Goal: Task Accomplishment & Management: Manage account settings

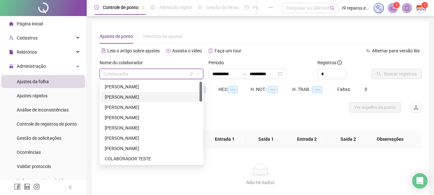
click at [145, 98] on div "[PERSON_NAME]" at bounding box center [151, 96] width 93 height 7
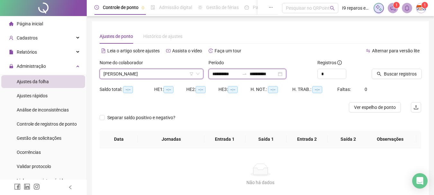
click at [238, 74] on input "**********" at bounding box center [225, 73] width 27 height 7
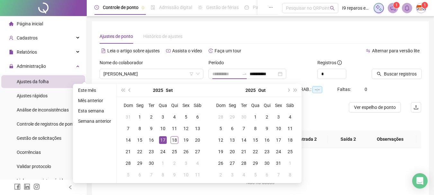
click at [163, 142] on div "17" at bounding box center [163, 140] width 8 height 8
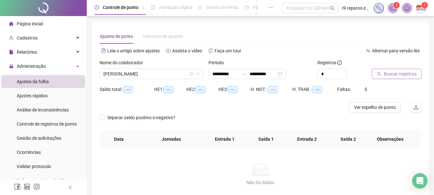
click at [413, 75] on span "Buscar registros" at bounding box center [400, 73] width 33 height 7
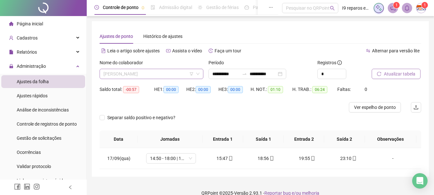
click at [168, 74] on span "[PERSON_NAME]" at bounding box center [151, 74] width 96 height 10
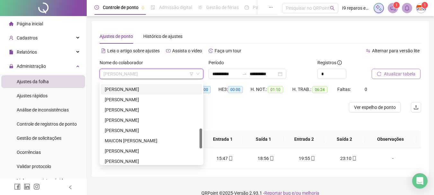
scroll to position [257, 0]
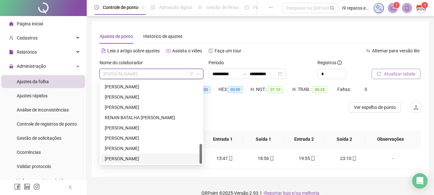
click at [148, 158] on div "[PERSON_NAME]" at bounding box center [151, 158] width 93 height 7
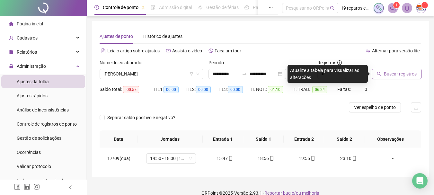
click at [402, 74] on span "Buscar registros" at bounding box center [400, 73] width 33 height 7
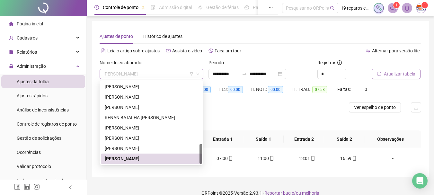
click at [159, 73] on span "[PERSON_NAME]" at bounding box center [151, 74] width 96 height 10
click at [134, 147] on div "[PERSON_NAME]" at bounding box center [151, 148] width 93 height 7
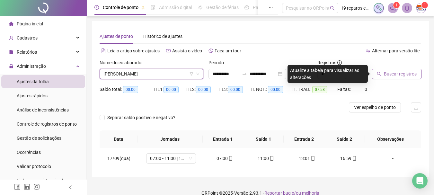
click at [158, 73] on span "[PERSON_NAME]" at bounding box center [151, 74] width 96 height 10
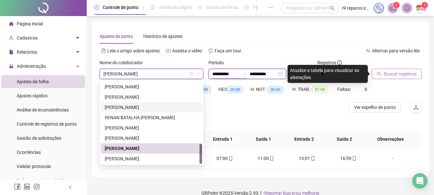
click at [227, 73] on input "**********" at bounding box center [225, 73] width 27 height 7
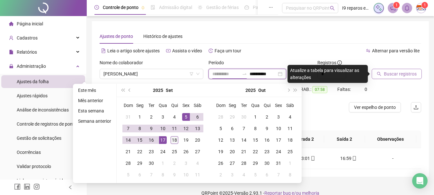
type input "**********"
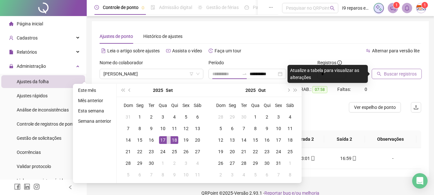
click at [177, 139] on div "18" at bounding box center [174, 140] width 8 height 8
type input "**********"
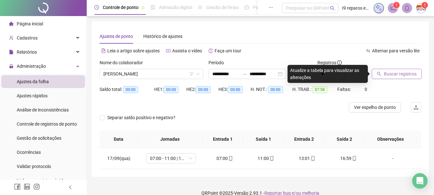
click at [410, 76] on span "Buscar registros" at bounding box center [400, 73] width 33 height 7
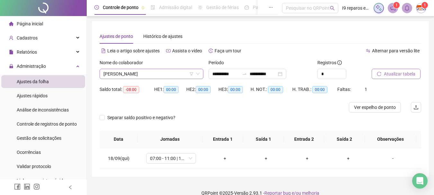
click at [160, 74] on span "[PERSON_NAME]" at bounding box center [151, 74] width 96 height 10
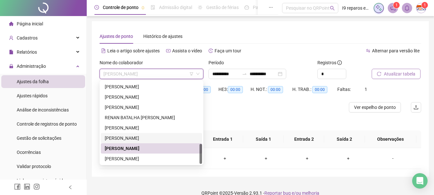
click at [137, 137] on div "[PERSON_NAME]" at bounding box center [151, 138] width 93 height 7
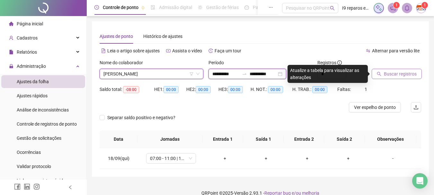
click at [220, 74] on input "**********" at bounding box center [225, 73] width 27 height 7
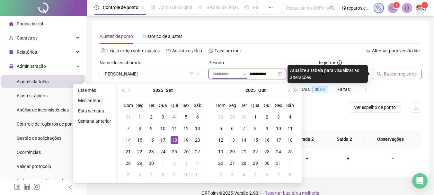
type input "**********"
click at [164, 140] on div "17" at bounding box center [163, 140] width 8 height 8
type input "**********"
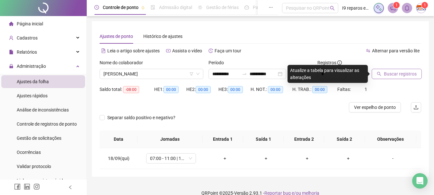
click at [382, 72] on button "Buscar registros" at bounding box center [396, 74] width 50 height 10
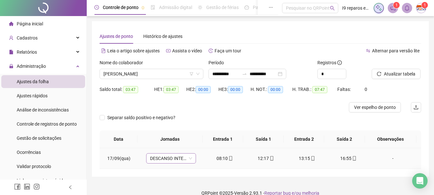
click at [189, 159] on span "DESCANSO INTER-JORNADA" at bounding box center [171, 158] width 42 height 10
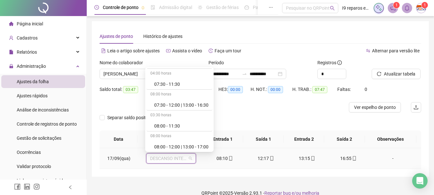
scroll to position [96, 0]
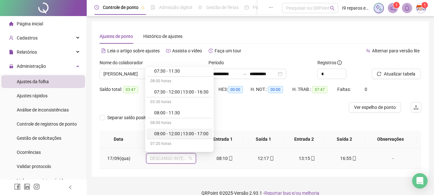
click at [185, 134] on div "08:00 - 12:00 | 13:00 - 17:00" at bounding box center [181, 133] width 54 height 7
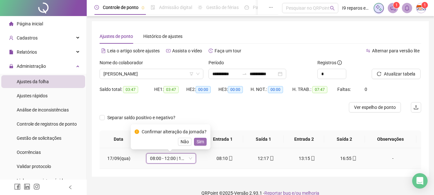
click at [201, 141] on span "Sim" at bounding box center [199, 141] width 7 height 7
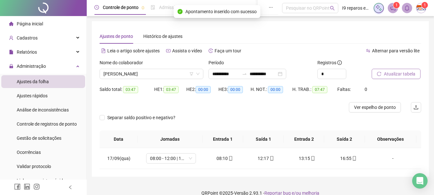
click at [393, 74] on span "Atualizar tabela" at bounding box center [399, 73] width 31 height 7
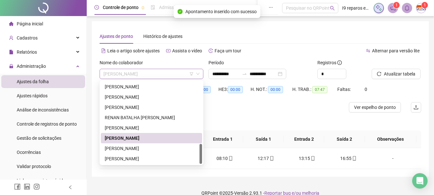
click at [158, 77] on span "[PERSON_NAME]" at bounding box center [151, 74] width 96 height 10
click at [126, 116] on div "RENAN BATALHA [PERSON_NAME]" at bounding box center [151, 117] width 93 height 7
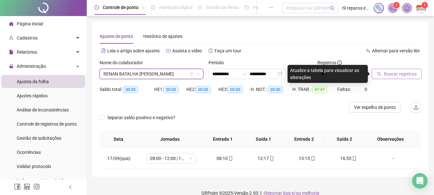
click at [405, 74] on span "Buscar registros" at bounding box center [400, 73] width 33 height 7
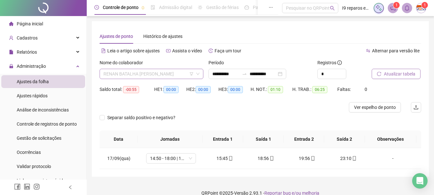
click at [152, 75] on span "RENAN BATALHA [PERSON_NAME]" at bounding box center [151, 74] width 96 height 10
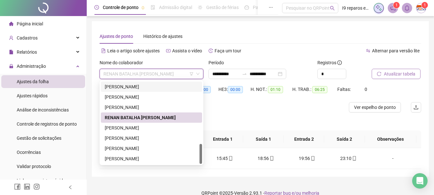
click at [140, 88] on div "[PERSON_NAME]" at bounding box center [151, 86] width 93 height 7
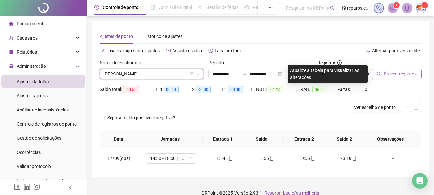
click at [395, 71] on span "Buscar registros" at bounding box center [400, 73] width 33 height 7
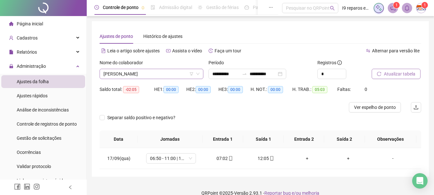
click at [157, 71] on span "[PERSON_NAME]" at bounding box center [151, 74] width 96 height 10
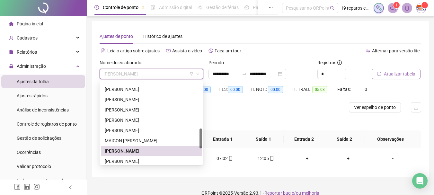
scroll to position [161, 0]
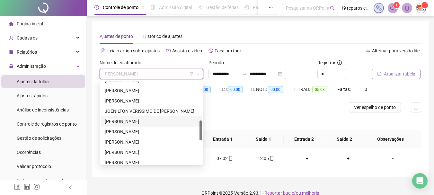
click at [156, 123] on div "[PERSON_NAME]" at bounding box center [151, 121] width 93 height 7
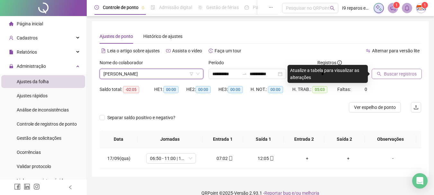
click at [414, 74] on span "Buscar registros" at bounding box center [400, 73] width 33 height 7
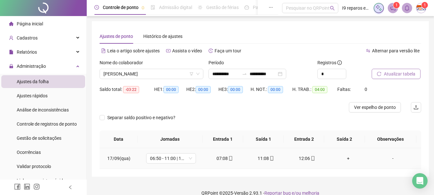
click at [341, 160] on div "+" at bounding box center [348, 158] width 31 height 7
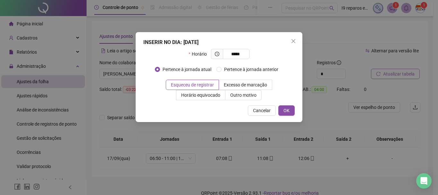
type input "*****"
click at [210, 85] on span "Esqueceu de registrar" at bounding box center [192, 84] width 43 height 5
click at [288, 110] on span "OK" at bounding box center [287, 110] width 6 height 7
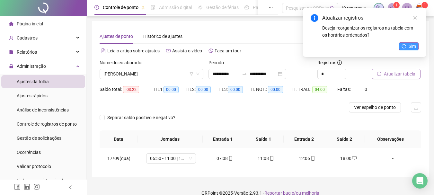
click at [416, 45] on button "Sim" at bounding box center [409, 46] width 20 height 8
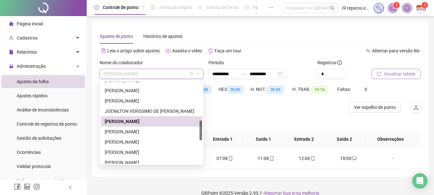
click at [158, 73] on span "[PERSON_NAME]" at bounding box center [151, 74] width 96 height 10
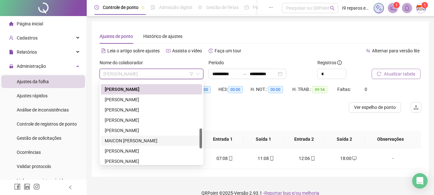
scroll to position [225, 0]
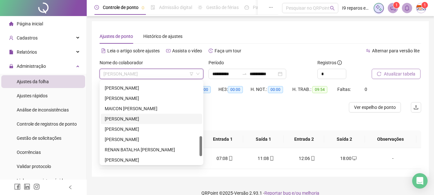
click at [135, 121] on div "[PERSON_NAME]" at bounding box center [151, 118] width 93 height 7
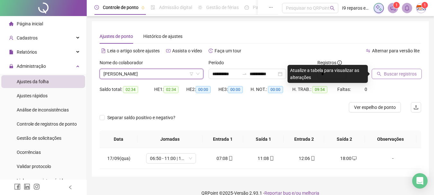
click at [396, 69] on button "Buscar registros" at bounding box center [396, 74] width 50 height 10
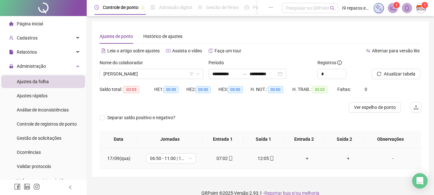
click at [344, 161] on div "+" at bounding box center [348, 158] width 31 height 7
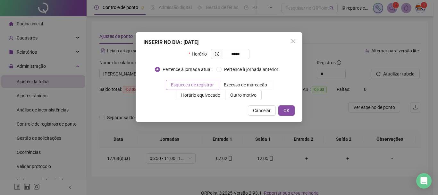
type input "*****"
click at [209, 86] on span "Esqueceu de registrar" at bounding box center [192, 84] width 43 height 5
click at [285, 109] on span "OK" at bounding box center [287, 110] width 6 height 7
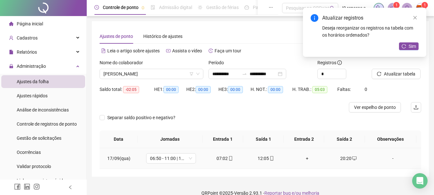
click at [304, 161] on div "+" at bounding box center [306, 158] width 31 height 7
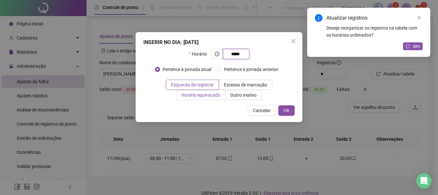
type input "*****"
click at [214, 80] on label "Esqueceu de registrar" at bounding box center [192, 85] width 53 height 10
drag, startPoint x: 210, startPoint y: 83, endPoint x: 243, endPoint y: 89, distance: 33.4
click at [210, 82] on span "Esqueceu de registrar" at bounding box center [192, 84] width 43 height 5
drag, startPoint x: 288, startPoint y: 110, endPoint x: 336, endPoint y: 86, distance: 53.7
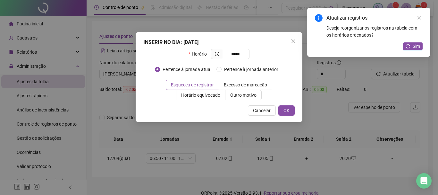
click at [289, 110] on span "OK" at bounding box center [287, 110] width 6 height 7
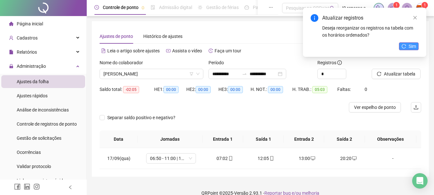
click at [415, 50] on button "Sim" at bounding box center [409, 46] width 20 height 8
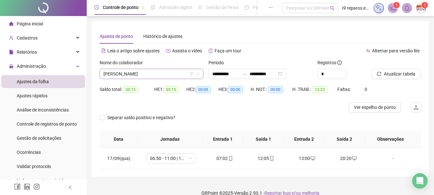
click at [161, 74] on span "[PERSON_NAME]" at bounding box center [151, 74] width 96 height 10
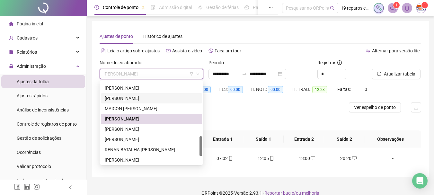
click at [157, 99] on div "[PERSON_NAME]" at bounding box center [151, 98] width 93 height 7
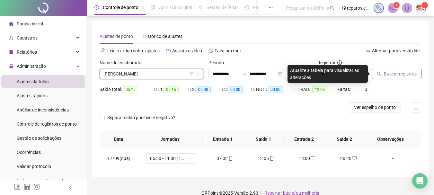
click at [401, 74] on span "Buscar registros" at bounding box center [400, 73] width 33 height 7
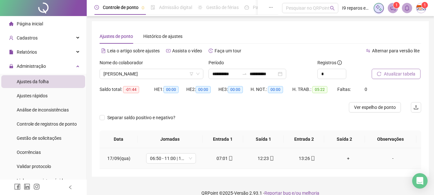
click at [343, 159] on div "+" at bounding box center [348, 158] width 31 height 7
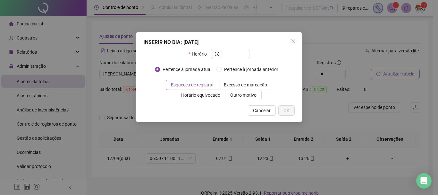
click at [125, 75] on div "INSERIR NO DIA : [DATE] Horário Pertence à jornada atual Pertence à jornada ant…" at bounding box center [219, 97] width 438 height 195
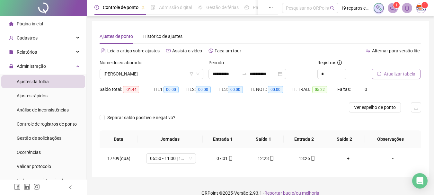
click at [125, 75] on span "[PERSON_NAME]" at bounding box center [151, 74] width 96 height 10
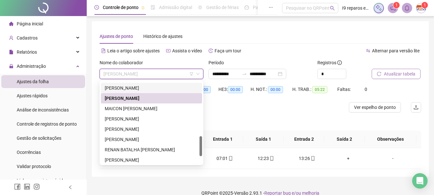
click at [131, 89] on div "[PERSON_NAME]" at bounding box center [151, 87] width 93 height 7
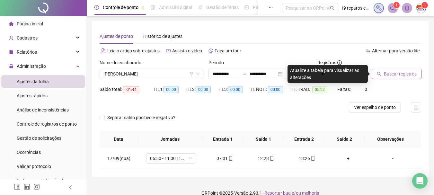
click at [385, 73] on span "Buscar registros" at bounding box center [400, 73] width 33 height 7
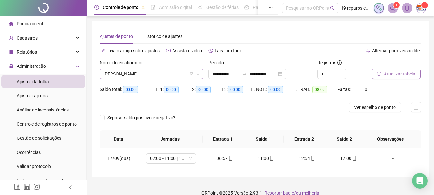
click at [160, 73] on span "[PERSON_NAME]" at bounding box center [151, 74] width 96 height 10
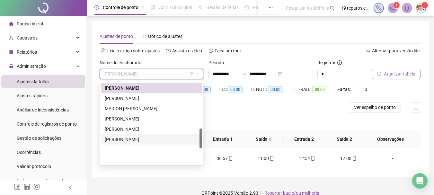
scroll to position [161, 0]
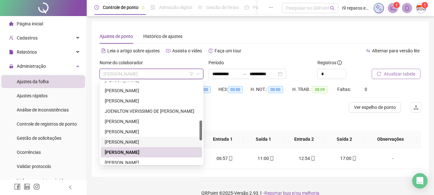
click at [130, 141] on div "[PERSON_NAME]" at bounding box center [151, 141] width 93 height 7
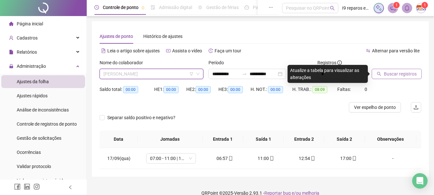
click at [146, 75] on span "[PERSON_NAME]" at bounding box center [151, 74] width 96 height 10
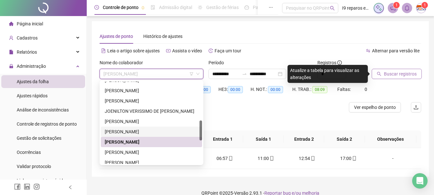
click at [141, 128] on div "[PERSON_NAME]" at bounding box center [151, 131] width 93 height 7
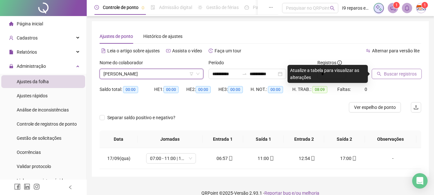
click at [394, 73] on span "Buscar registros" at bounding box center [400, 73] width 33 height 7
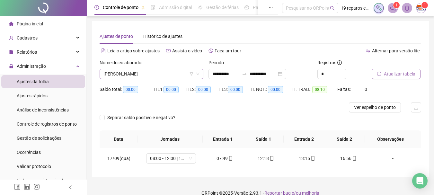
click at [164, 74] on span "[PERSON_NAME]" at bounding box center [151, 74] width 96 height 10
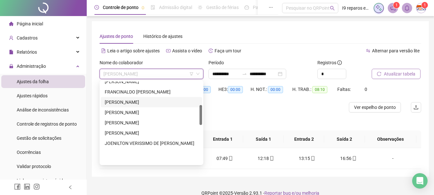
scroll to position [96, 0]
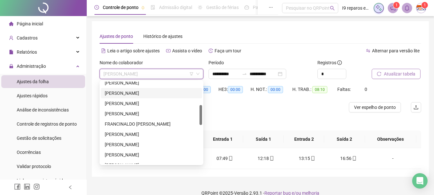
click at [130, 94] on div "[PERSON_NAME]" at bounding box center [151, 93] width 93 height 7
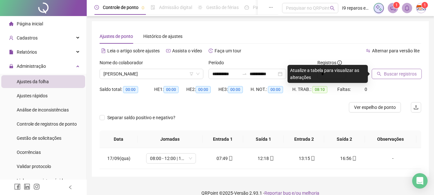
click at [391, 70] on span "Buscar registros" at bounding box center [400, 73] width 33 height 7
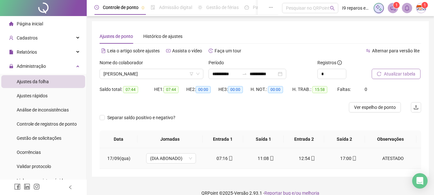
click at [269, 158] on icon "mobile" at bounding box center [271, 158] width 4 height 4
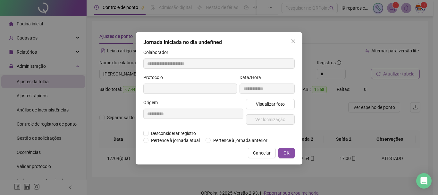
type input "**********"
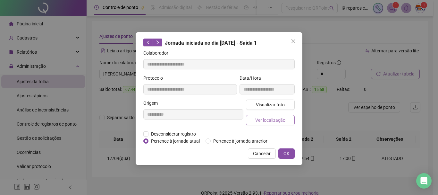
click at [268, 121] on span "Ver localização" at bounding box center [271, 120] width 30 height 7
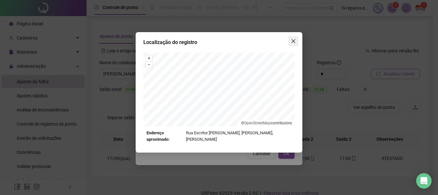
click at [295, 41] on icon "close" at bounding box center [293, 41] width 5 height 5
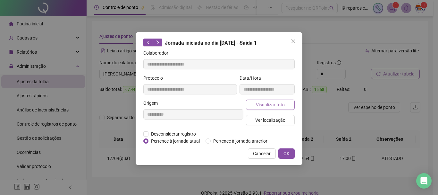
click at [281, 103] on span "Visualizar foto" at bounding box center [270, 104] width 29 height 7
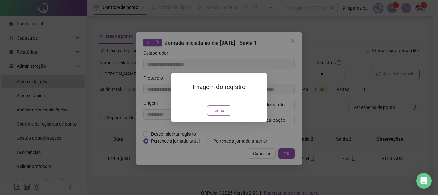
click at [218, 114] on span "Fechar" at bounding box center [220, 110] width 14 height 7
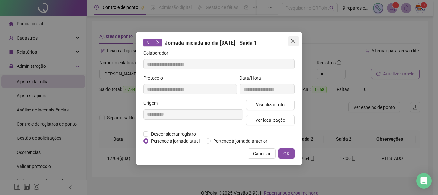
click at [294, 40] on icon "close" at bounding box center [294, 41] width 4 height 4
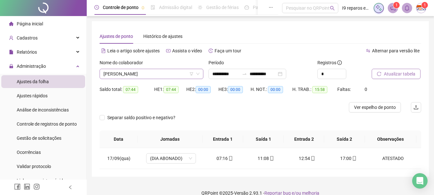
click at [179, 72] on span "[PERSON_NAME]" at bounding box center [151, 74] width 96 height 10
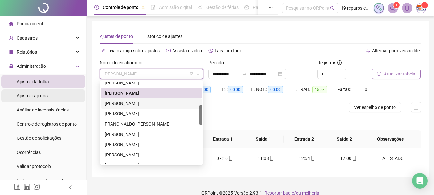
click at [50, 98] on li "Ajustes rápidos" at bounding box center [43, 95] width 84 height 13
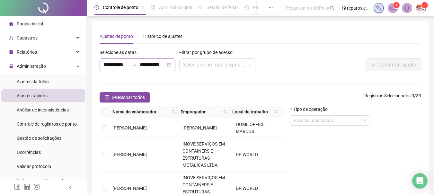
click at [103, 66] on div "**********" at bounding box center [138, 64] width 76 height 13
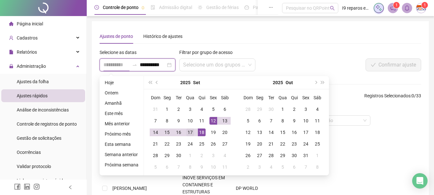
type input "**********"
click at [192, 132] on div "17" at bounding box center [190, 132] width 8 height 8
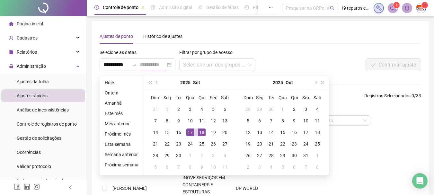
click at [190, 131] on div "17" at bounding box center [190, 132] width 8 height 8
type input "**********"
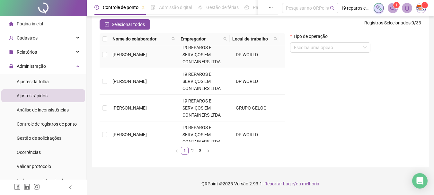
scroll to position [225, 0]
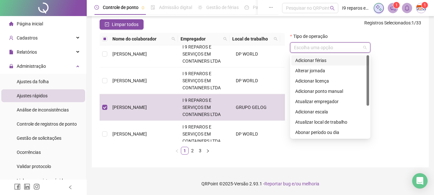
click at [353, 49] on input "search" at bounding box center [327, 48] width 67 height 10
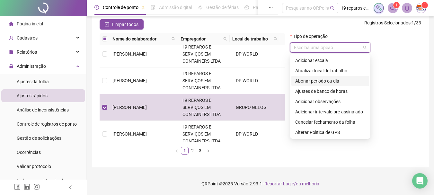
click at [386, 71] on div "Tipo de operação Escolha uma opção" at bounding box center [355, 96] width 136 height 127
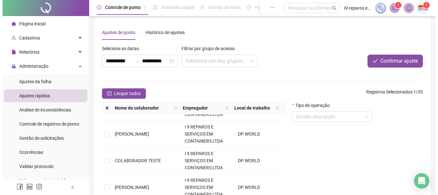
scroll to position [0, 0]
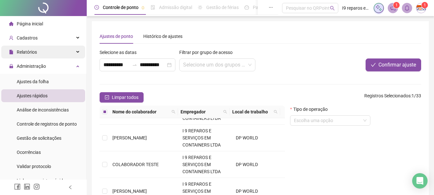
click at [39, 80] on span "Ajustes da folha" at bounding box center [33, 81] width 32 height 5
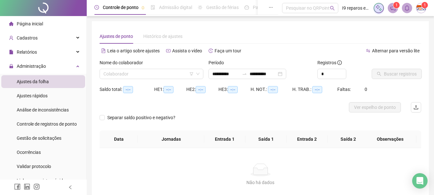
type input "**********"
click at [128, 73] on input "search" at bounding box center [148, 74] width 90 height 10
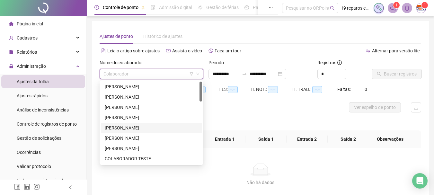
click at [141, 129] on div "[PERSON_NAME]" at bounding box center [151, 127] width 93 height 7
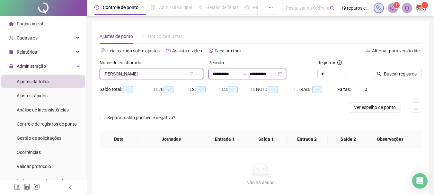
click at [222, 74] on input "**********" at bounding box center [225, 73] width 27 height 7
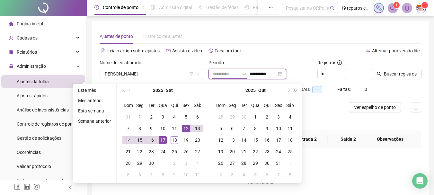
type input "**********"
click at [157, 141] on td "17" at bounding box center [163, 140] width 12 height 12
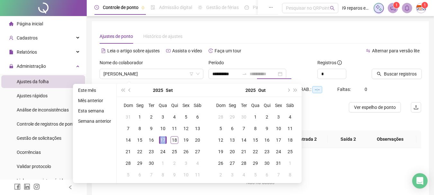
click at [157, 141] on td "17" at bounding box center [163, 140] width 12 height 12
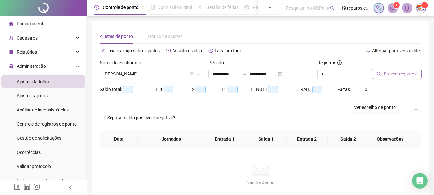
click at [393, 72] on span "Buscar registros" at bounding box center [400, 73] width 33 height 7
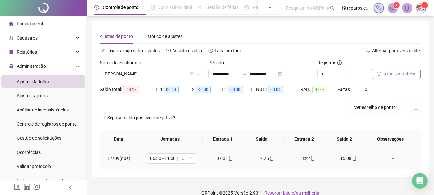
click at [390, 159] on div "-" at bounding box center [393, 158] width 38 height 7
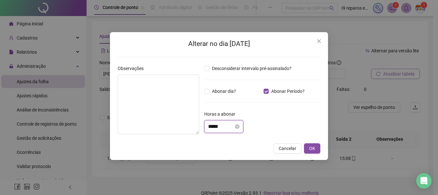
drag, startPoint x: 231, startPoint y: 126, endPoint x: 231, endPoint y: 109, distance: 17.0
click at [231, 125] on input "*****" at bounding box center [221, 127] width 26 height 8
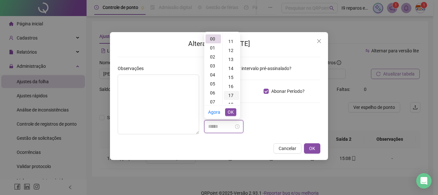
scroll to position [128, 0]
click at [228, 74] on div "18" at bounding box center [231, 72] width 15 height 9
type input "*****"
click at [234, 111] on span "OK" at bounding box center [231, 111] width 6 height 7
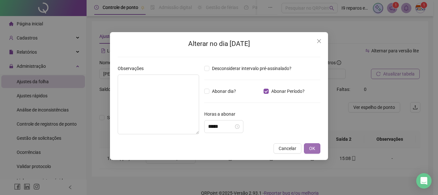
click at [310, 148] on span "OK" at bounding box center [312, 148] width 6 height 7
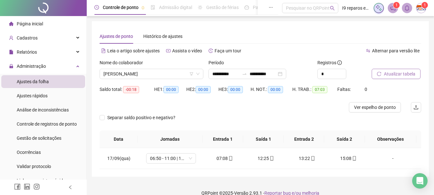
click at [395, 73] on span "Atualizar tabela" at bounding box center [399, 73] width 31 height 7
click at [129, 74] on span "[PERSON_NAME]" at bounding box center [151, 74] width 96 height 10
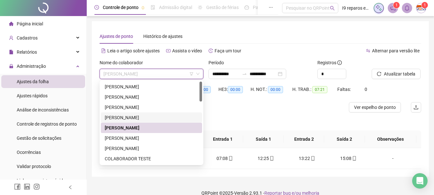
click at [128, 117] on div "[PERSON_NAME]" at bounding box center [151, 117] width 93 height 7
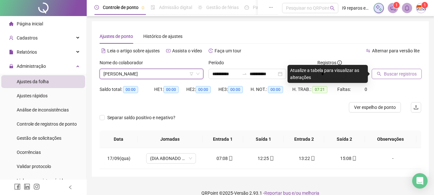
click at [391, 74] on span "Buscar registros" at bounding box center [400, 73] width 33 height 7
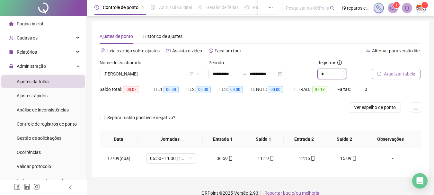
click at [326, 76] on input "*" at bounding box center [331, 74] width 28 height 10
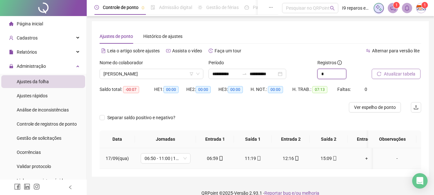
type input "*"
click at [390, 159] on div "-" at bounding box center [397, 158] width 38 height 7
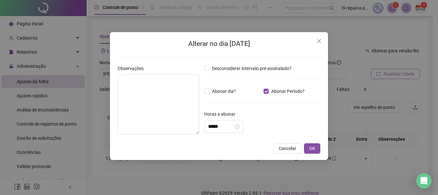
click at [235, 126] on div "Desconsiderar intervalo pré-assinalado? Abonar dia? Abonar Período? Horas a abo…" at bounding box center [262, 102] width 121 height 74
click at [233, 127] on input "*****" at bounding box center [221, 127] width 26 height 8
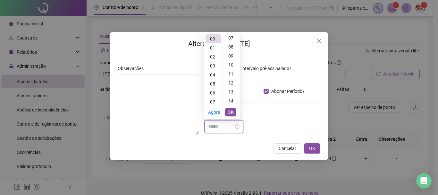
scroll to position [64, 0]
click at [231, 39] on div "07" at bounding box center [231, 37] width 15 height 9
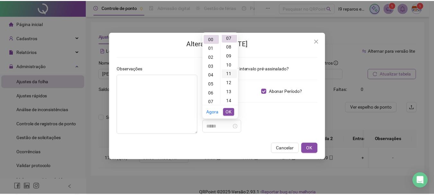
scroll to position [63, 0]
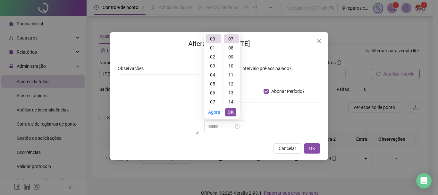
type input "*****"
click at [231, 111] on span "OK" at bounding box center [231, 111] width 6 height 7
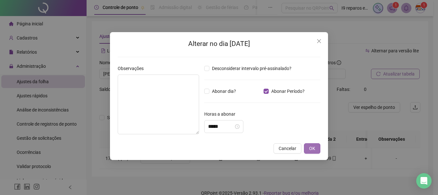
click at [314, 149] on span "OK" at bounding box center [312, 148] width 6 height 7
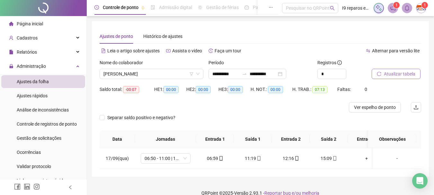
click at [414, 74] on span "Atualizar tabela" at bounding box center [399, 73] width 31 height 7
click at [168, 73] on span "[PERSON_NAME]" at bounding box center [151, 74] width 96 height 10
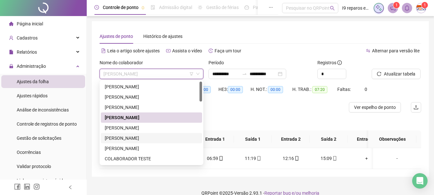
click at [138, 138] on div "[PERSON_NAME]" at bounding box center [151, 138] width 93 height 7
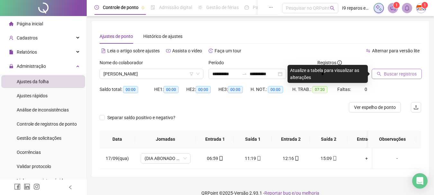
click at [385, 69] on button "Buscar registros" at bounding box center [396, 74] width 50 height 10
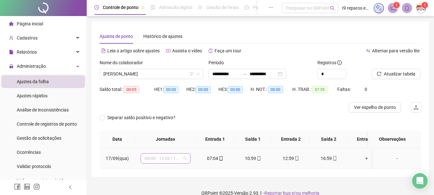
click at [186, 159] on span "08:00 - 12:00 | 13:00 - 17:00" at bounding box center [165, 158] width 42 height 10
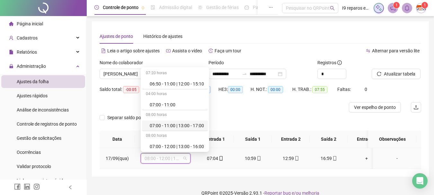
click at [185, 126] on div "07:00 - 11:00 | 13:00 - 17:00" at bounding box center [177, 125] width 54 height 7
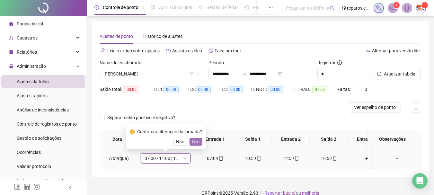
click at [194, 143] on span "Sim" at bounding box center [195, 141] width 7 height 7
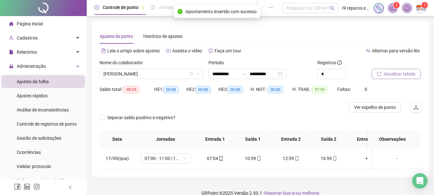
click at [401, 74] on span "Atualizar tabela" at bounding box center [399, 73] width 31 height 7
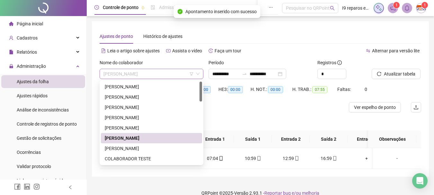
click at [164, 74] on span "[PERSON_NAME]" at bounding box center [151, 74] width 96 height 10
click at [148, 146] on div "[PERSON_NAME]" at bounding box center [151, 148] width 93 height 7
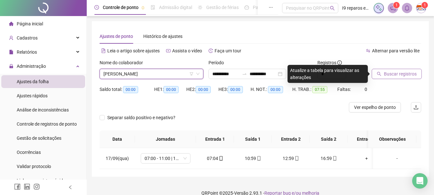
click at [392, 75] on span "Buscar registros" at bounding box center [400, 73] width 33 height 7
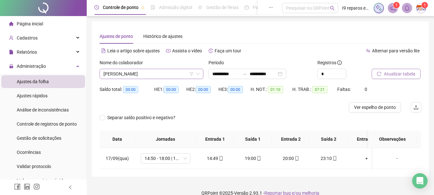
click at [153, 76] on span "[PERSON_NAME]" at bounding box center [151, 74] width 96 height 10
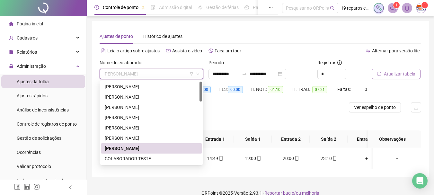
scroll to position [32, 0]
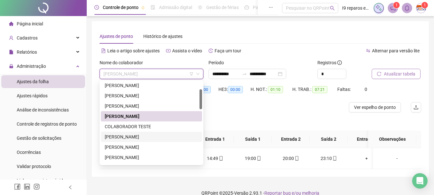
click at [148, 137] on div "[PERSON_NAME]" at bounding box center [151, 136] width 93 height 7
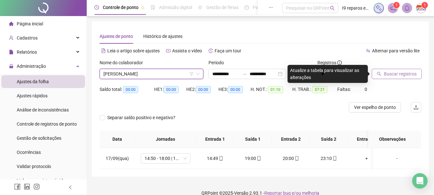
click at [392, 69] on button "Buscar registros" at bounding box center [396, 74] width 50 height 10
